Goal: Task Accomplishment & Management: Manage account settings

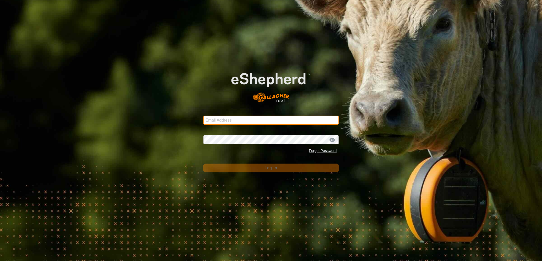
drag, startPoint x: 0, startPoint y: 0, endPoint x: 262, endPoint y: 123, distance: 289.2
click at [262, 123] on input "Email Address" at bounding box center [270, 120] width 135 height 9
type input "[EMAIL_ADDRESS][PERSON_NAME][DOMAIN_NAME]"
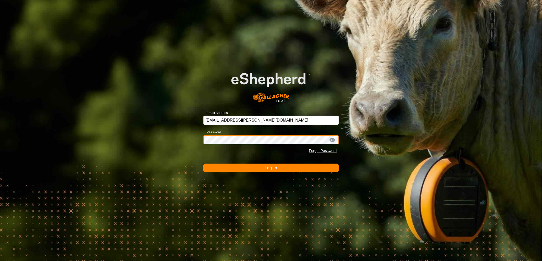
click at [203, 163] on button "Log In" at bounding box center [270, 167] width 135 height 9
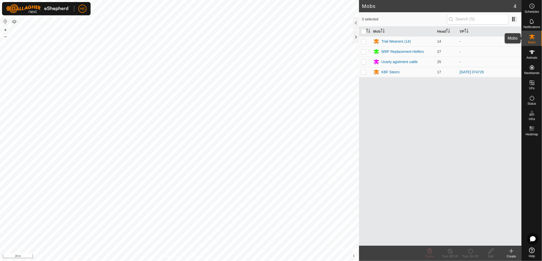
click at [531, 40] on icon at bounding box center [532, 37] width 6 height 6
click at [388, 70] on div "KBF Steers" at bounding box center [390, 71] width 18 height 5
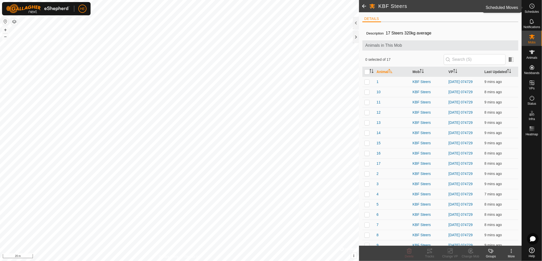
click at [532, 6] on icon at bounding box center [532, 6] width 6 height 6
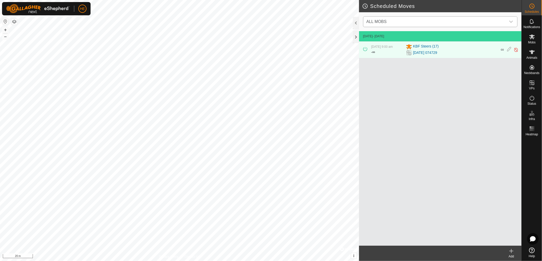
click at [415, 21] on span "ALL MOBS" at bounding box center [435, 22] width 142 height 10
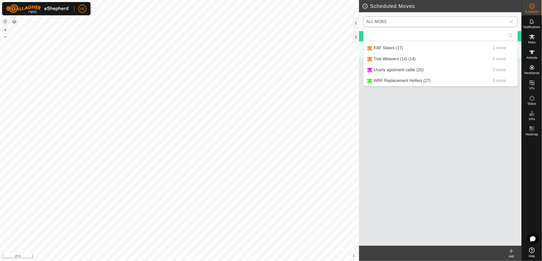
click at [385, 49] on li "KBF Steers (17) 1 move" at bounding box center [440, 48] width 154 height 10
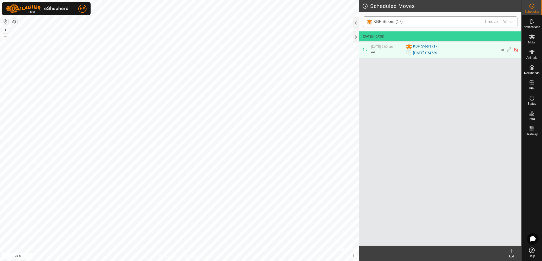
click at [364, 49] on icon at bounding box center [365, 49] width 4 height 4
click at [513, 251] on icon at bounding box center [511, 251] width 6 height 6
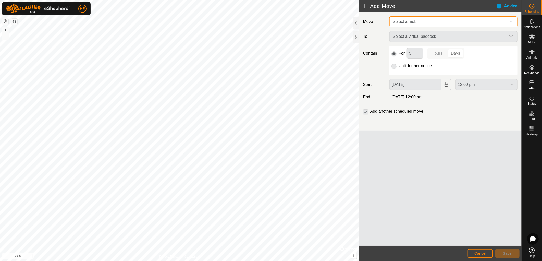
click at [401, 19] on span "Select a mob" at bounding box center [405, 21] width 24 height 4
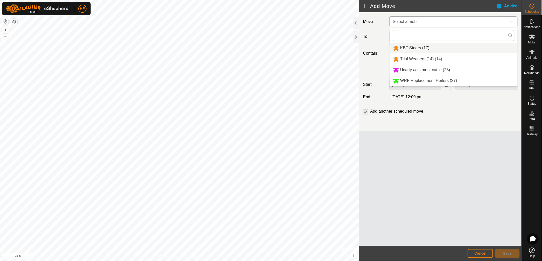
click at [417, 49] on li "KBF Steers (17)" at bounding box center [454, 48] width 128 height 10
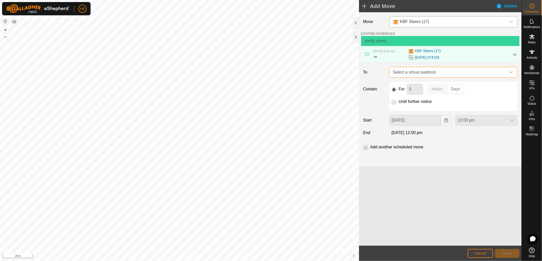
click at [436, 71] on span "Select a virtual paddock" at bounding box center [447, 72] width 115 height 10
drag, startPoint x: 530, startPoint y: 91, endPoint x: 531, endPoint y: 87, distance: 4.2
click at [531, 87] on span "VPs" at bounding box center [532, 88] width 6 height 3
click at [512, 83] on link "In Rotation" at bounding box center [500, 82] width 44 height 10
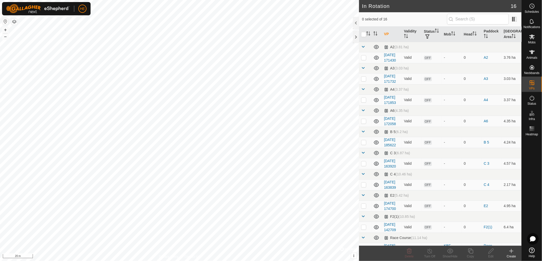
click at [514, 255] on div "Create" at bounding box center [511, 256] width 20 height 5
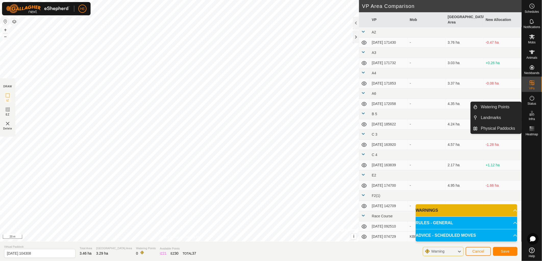
click at [533, 115] on icon at bounding box center [532, 113] width 6 height 6
click at [501, 131] on link "Physical Paddocks" at bounding box center [500, 128] width 44 height 10
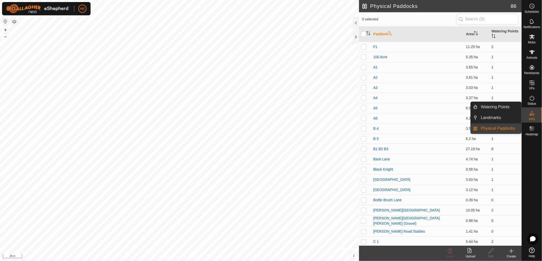
click at [530, 115] on icon at bounding box center [530, 114] width 3 height 3
click at [504, 104] on link "Watering Points" at bounding box center [500, 107] width 44 height 10
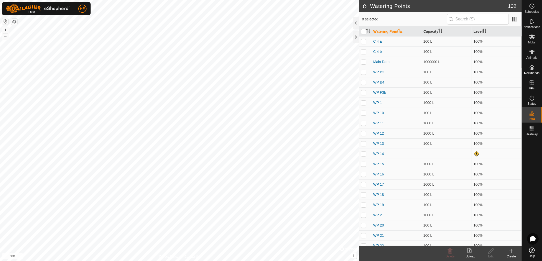
click at [511, 251] on icon at bounding box center [511, 251] width 4 height 0
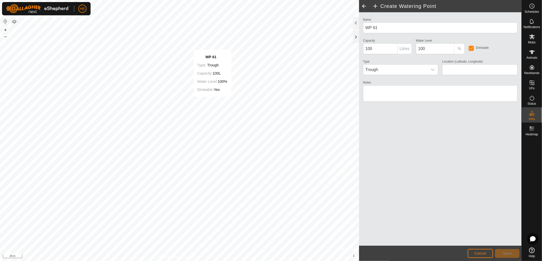
type input "-32.469213, 115.982692"
click at [501, 254] on button "Save" at bounding box center [507, 253] width 24 height 9
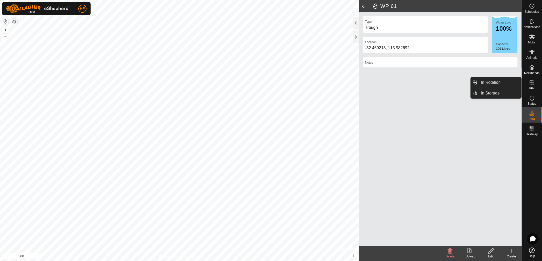
click at [533, 85] on icon at bounding box center [532, 83] width 6 height 6
click at [510, 253] on div "Create" at bounding box center [511, 252] width 20 height 15
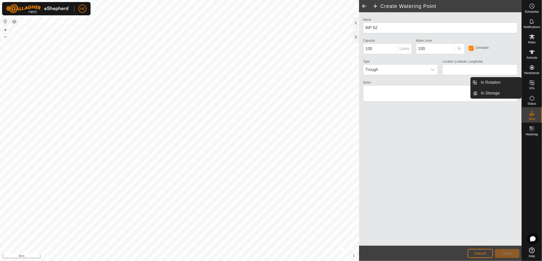
click at [529, 84] on icon at bounding box center [531, 82] width 5 height 5
click at [497, 83] on link "In Rotation" at bounding box center [500, 82] width 44 height 10
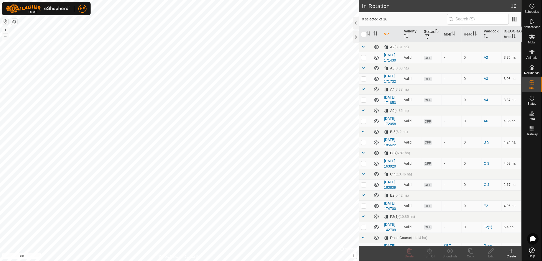
click at [512, 254] on div "Create" at bounding box center [511, 256] width 20 height 5
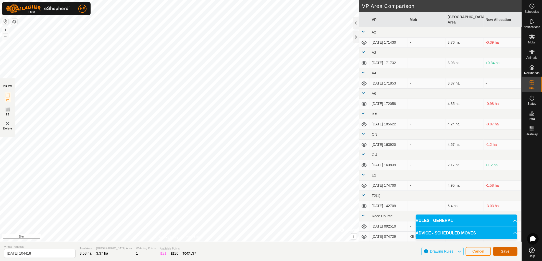
click at [502, 251] on span "Save" at bounding box center [505, 251] width 9 height 4
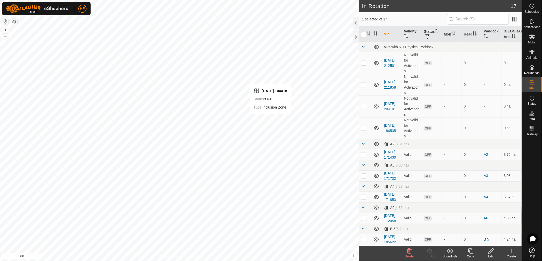
checkbox input "false"
click at [531, 10] on span "Schedules" at bounding box center [531, 11] width 14 height 3
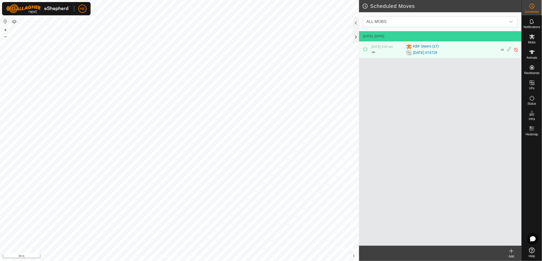
click at [510, 250] on icon at bounding box center [511, 251] width 6 height 6
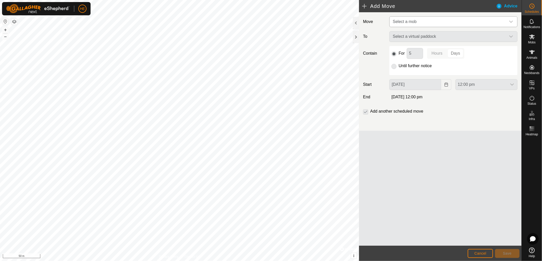
click at [426, 21] on span "Select a mob" at bounding box center [447, 22] width 115 height 10
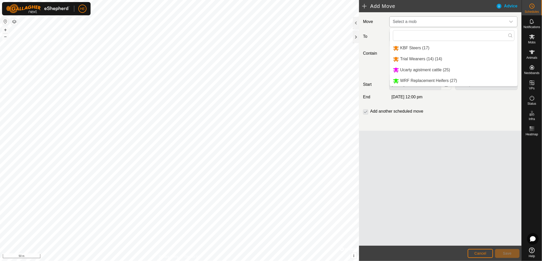
click at [424, 50] on li "KBF Steers (17)" at bounding box center [454, 48] width 128 height 10
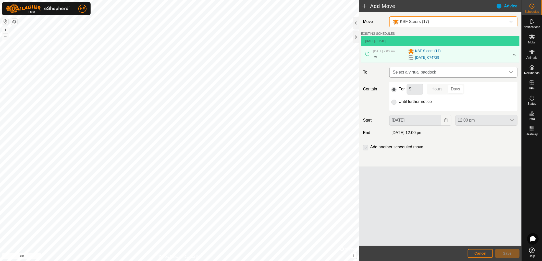
click at [440, 72] on span "Select a virtual paddock" at bounding box center [447, 72] width 115 height 10
click at [513, 70] on icon "dropdown trigger" at bounding box center [511, 72] width 4 height 4
click at [512, 70] on icon "dropdown trigger" at bounding box center [511, 72] width 4 height 4
click at [504, 68] on span "Select a virtual paddock" at bounding box center [447, 72] width 115 height 10
click at [393, 103] on p-radiobutton at bounding box center [393, 101] width 5 height 6
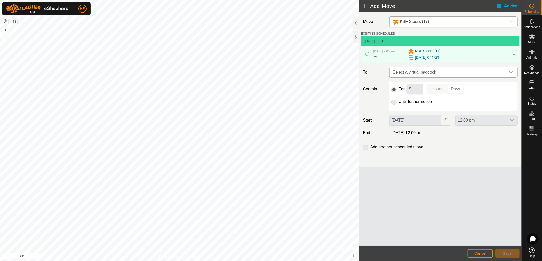
click at [510, 72] on icon "dropdown trigger" at bounding box center [511, 72] width 4 height 2
click at [510, 71] on icon "dropdown trigger" at bounding box center [511, 72] width 4 height 4
click at [438, 73] on span "Select a virtual paddock" at bounding box center [447, 72] width 115 height 10
click at [481, 55] on div "[DATE] 074729" at bounding box center [459, 57] width 102 height 6
drag, startPoint x: 489, startPoint y: 53, endPoint x: 484, endPoint y: 41, distance: 12.7
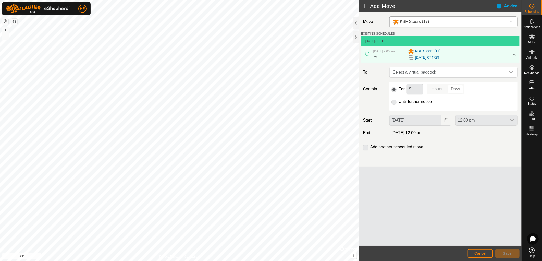
click at [485, 41] on td "[DATE] - [DATE]" at bounding box center [440, 41] width 158 height 10
click at [483, 253] on span "Cancel" at bounding box center [480, 253] width 12 height 4
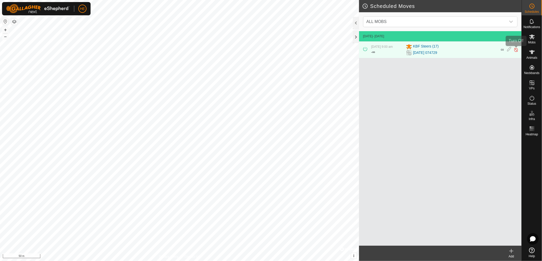
click at [516, 49] on img at bounding box center [515, 49] width 5 height 5
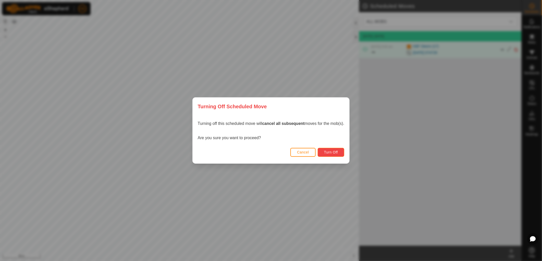
click at [340, 149] on button "Turn Off" at bounding box center [331, 152] width 27 height 9
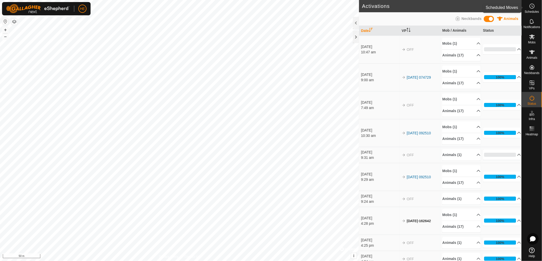
click at [532, 6] on icon at bounding box center [532, 6] width 6 height 6
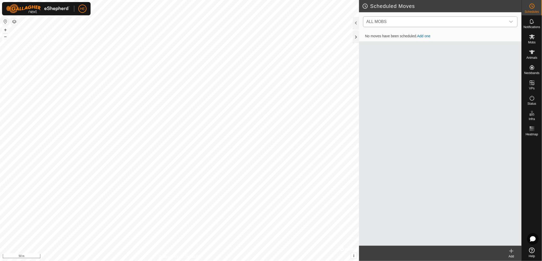
click at [415, 22] on span "ALL MOBS" at bounding box center [435, 22] width 142 height 10
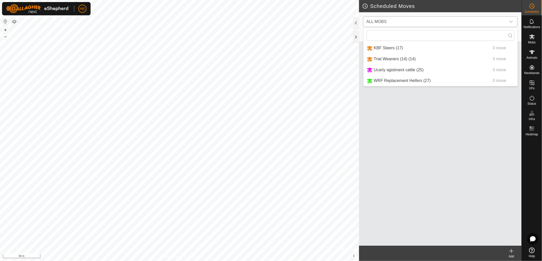
click at [406, 47] on li "KBF Steers (17) 0 move" at bounding box center [440, 48] width 154 height 10
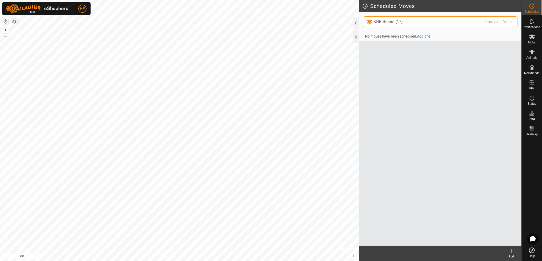
click at [423, 37] on link "Add one" at bounding box center [423, 36] width 13 height 4
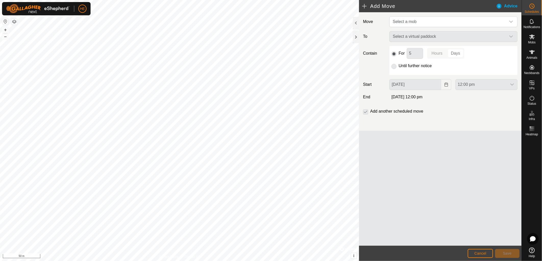
click at [414, 35] on div "Select a virtual paddock" at bounding box center [453, 36] width 132 height 11
click at [453, 19] on span "Select a mob" at bounding box center [447, 22] width 115 height 10
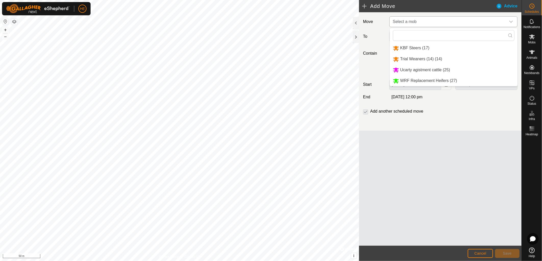
click at [420, 47] on li "KBF Steers (17)" at bounding box center [454, 48] width 128 height 10
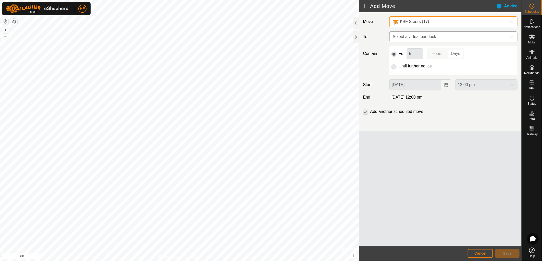
click at [458, 37] on span "Select a virtual paddock" at bounding box center [447, 37] width 115 height 10
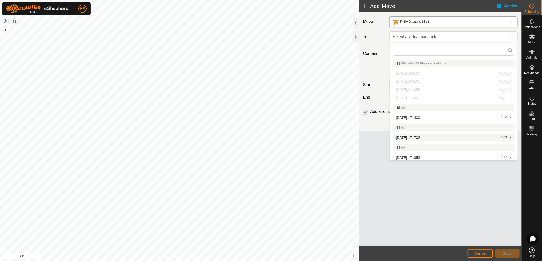
scroll to position [176, 0]
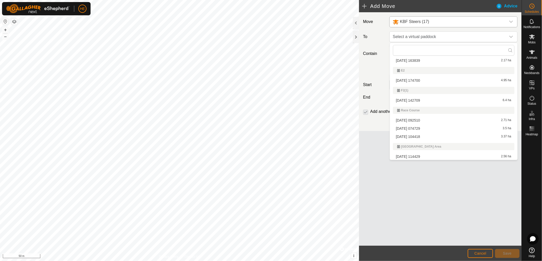
click at [424, 136] on li "[DATE] 104418 3.37 ha" at bounding box center [453, 137] width 121 height 8
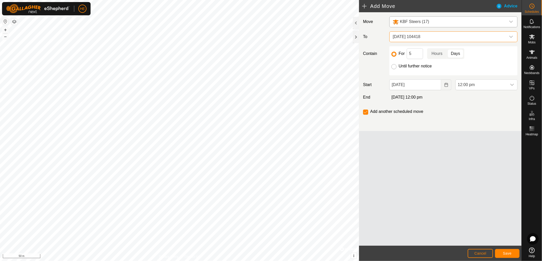
click at [396, 68] on input "Until further notice" at bounding box center [393, 66] width 5 height 5
radio input "true"
checkbox input "false"
click at [508, 254] on span "Save" at bounding box center [507, 253] width 9 height 4
